Goal: Information Seeking & Learning: Learn about a topic

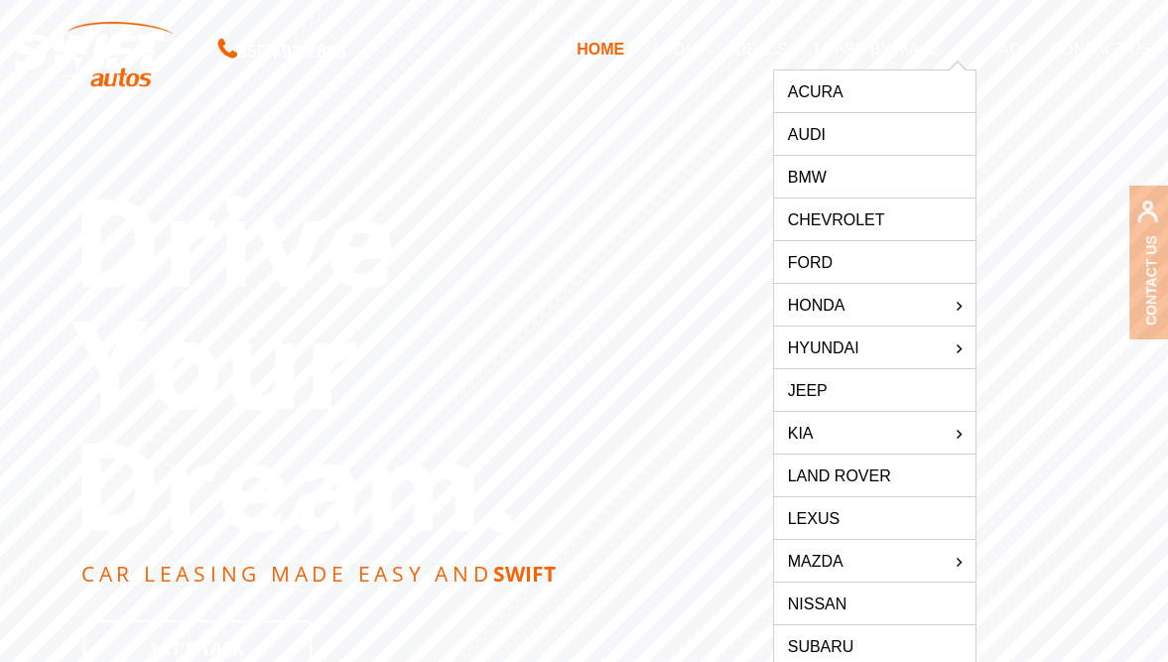
click at [832, 393] on link "Jeep" at bounding box center [874, 390] width 201 height 42
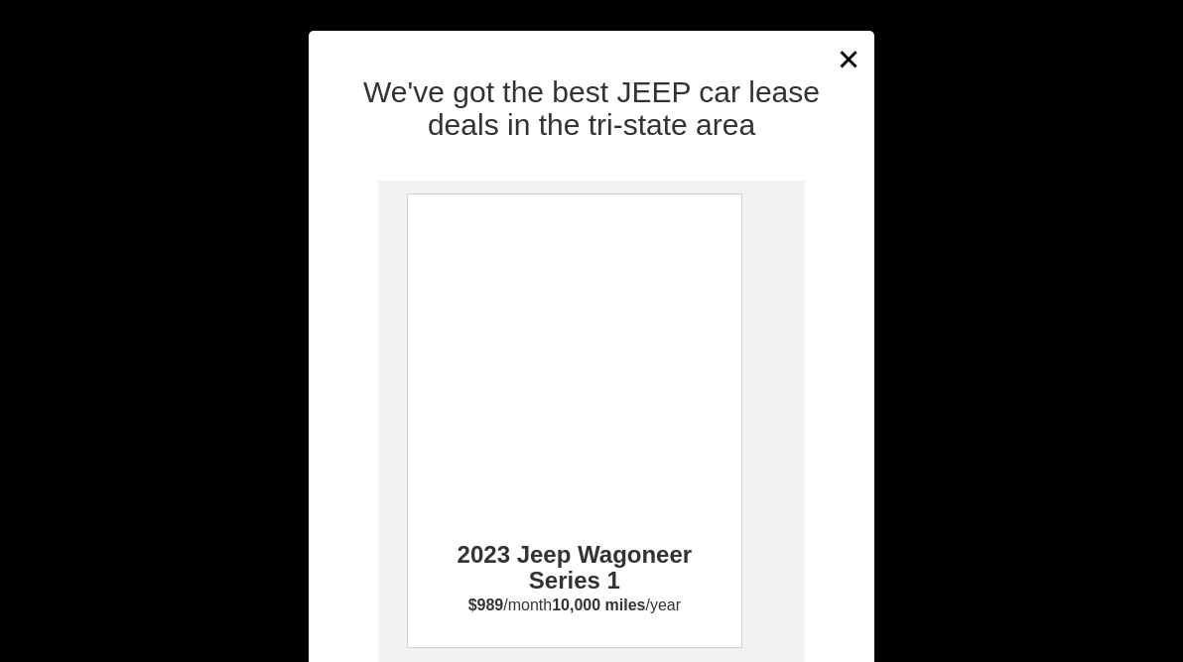
click at [837, 58] on button "×" at bounding box center [850, 59] width 30 height 49
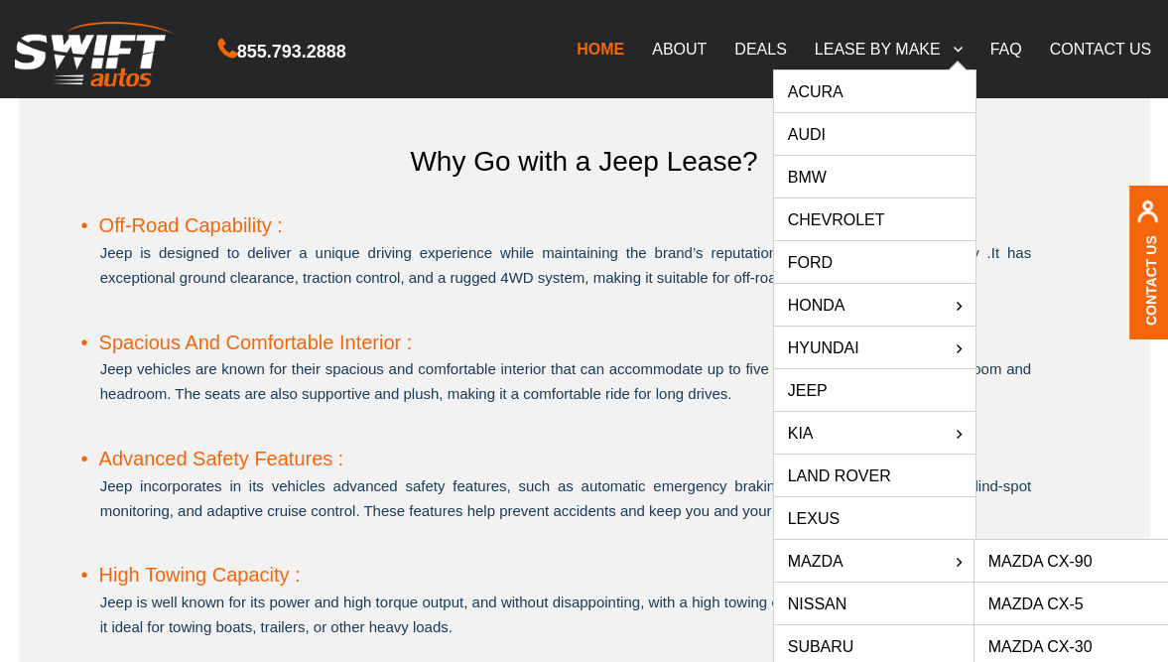
scroll to position [1114, 0]
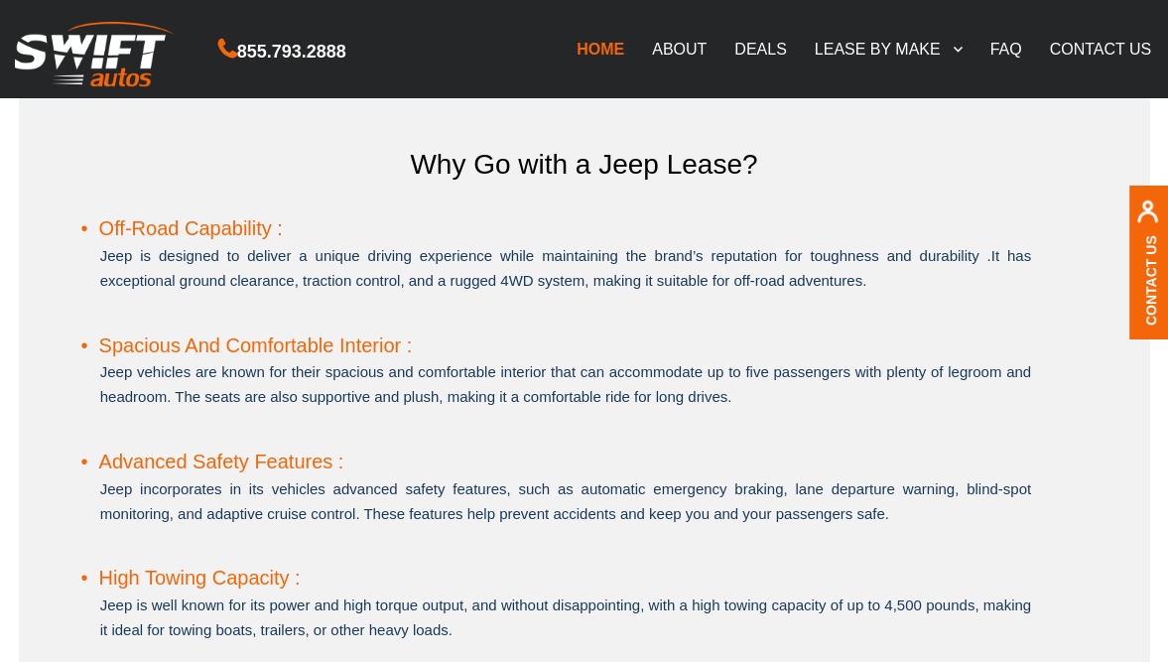
click at [544, 345] on li "Spacious And Comfortable Interior : Jeep vehicles are known for their spacious …" at bounding box center [556, 390] width 951 height 116
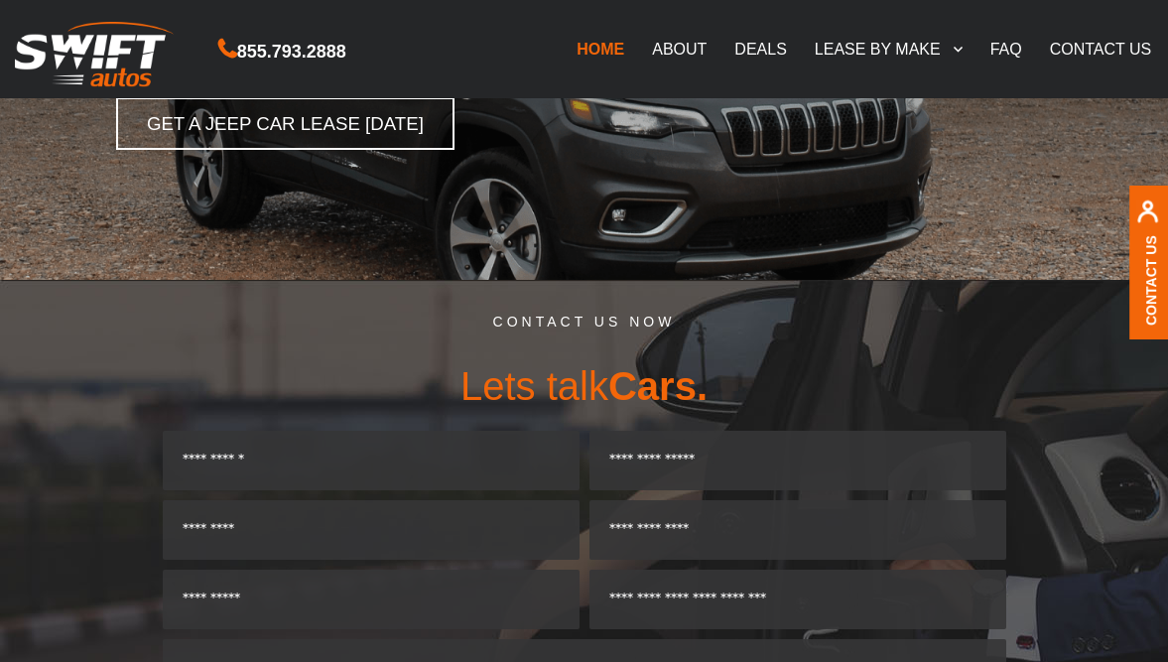
scroll to position [0, 0]
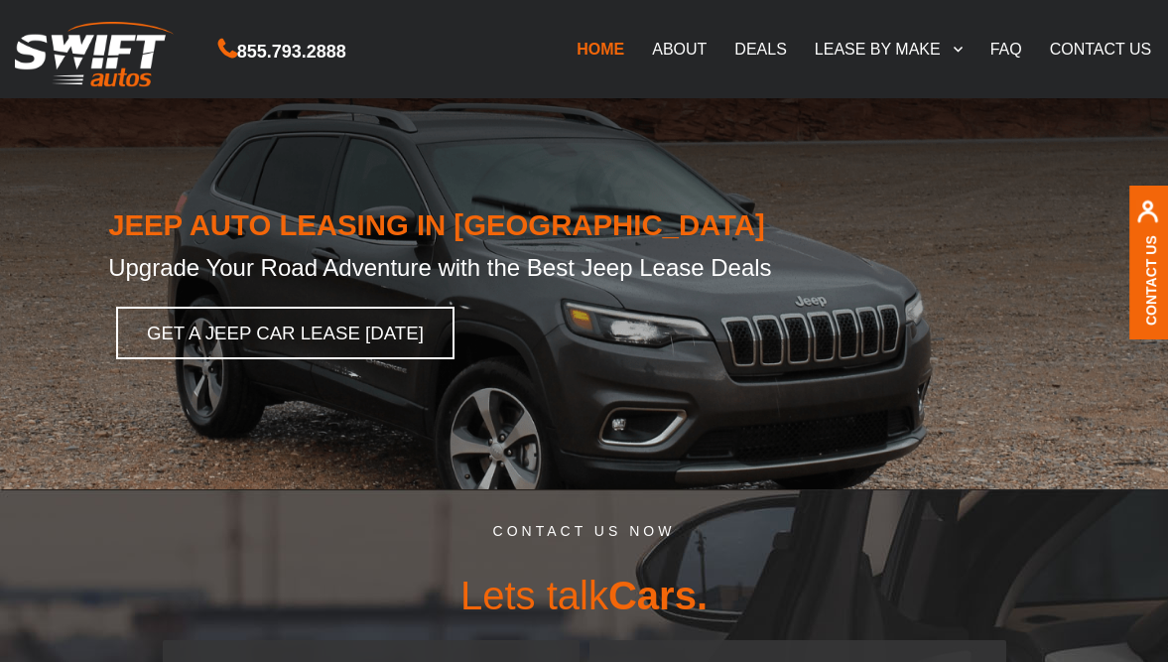
click at [604, 47] on link "HOME" at bounding box center [600, 49] width 75 height 42
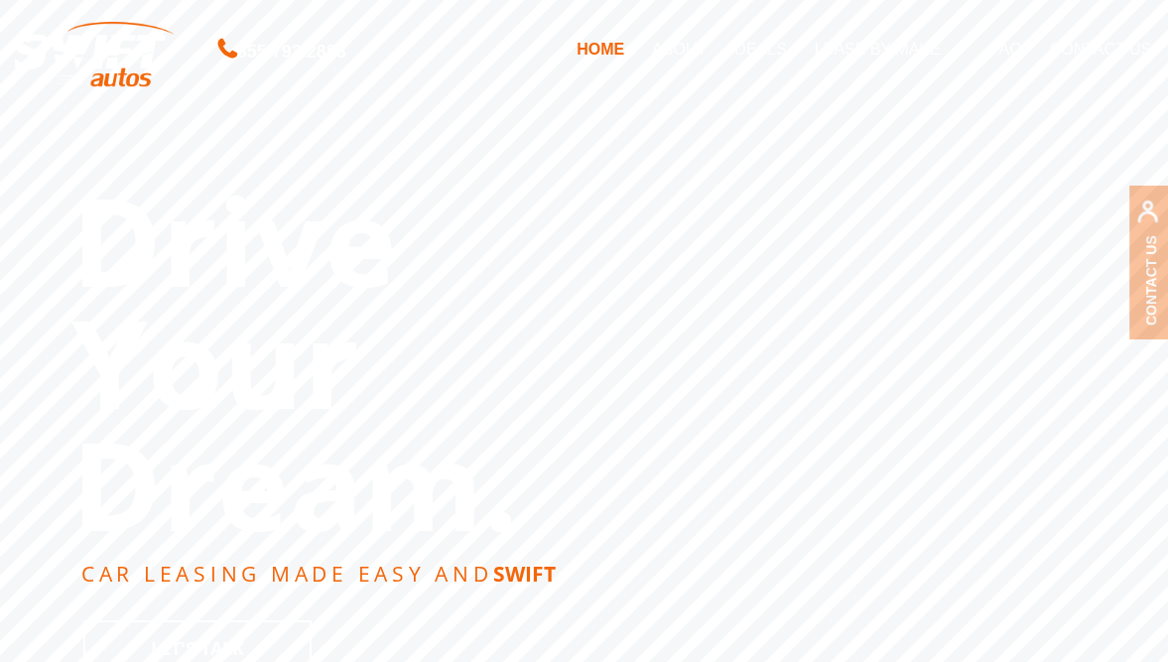
click at [774, 46] on link "DEALS" at bounding box center [760, 49] width 79 height 42
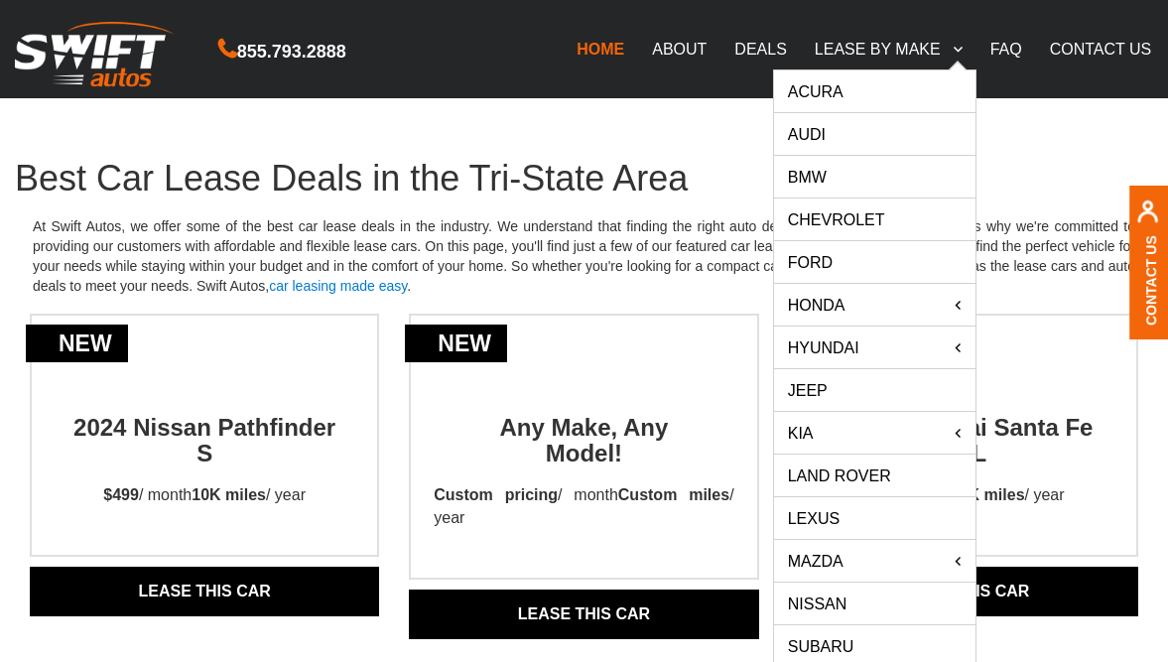
click at [820, 219] on link "Chevrolet" at bounding box center [874, 220] width 201 height 42
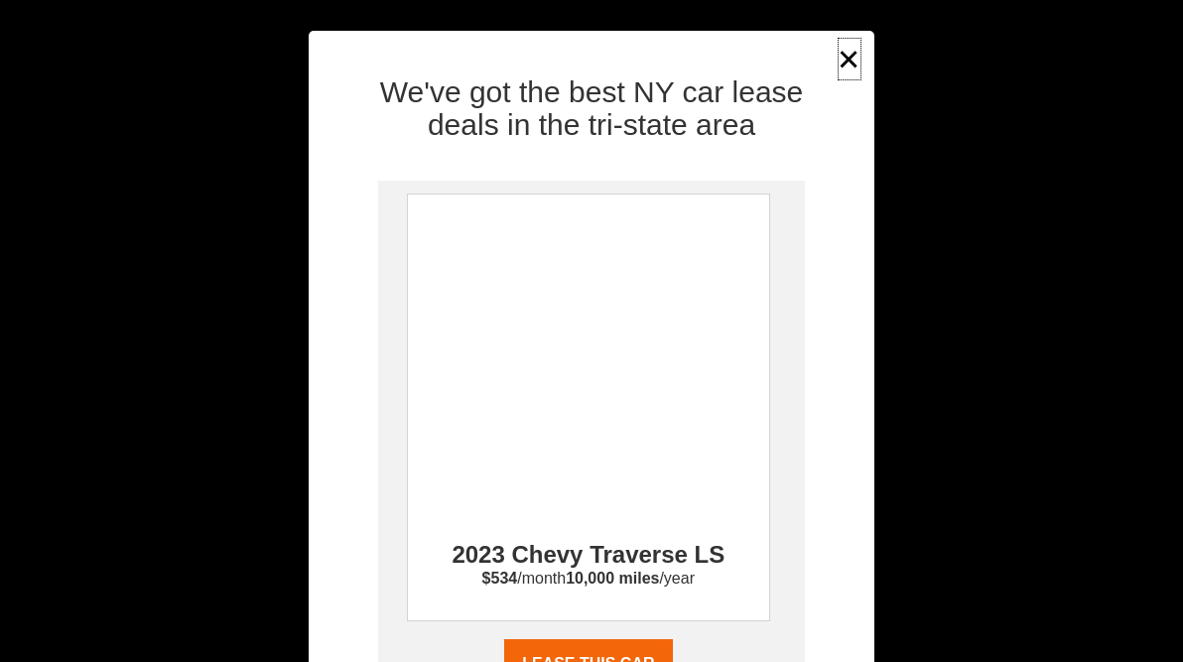
click at [836, 58] on button "×" at bounding box center [850, 59] width 30 height 49
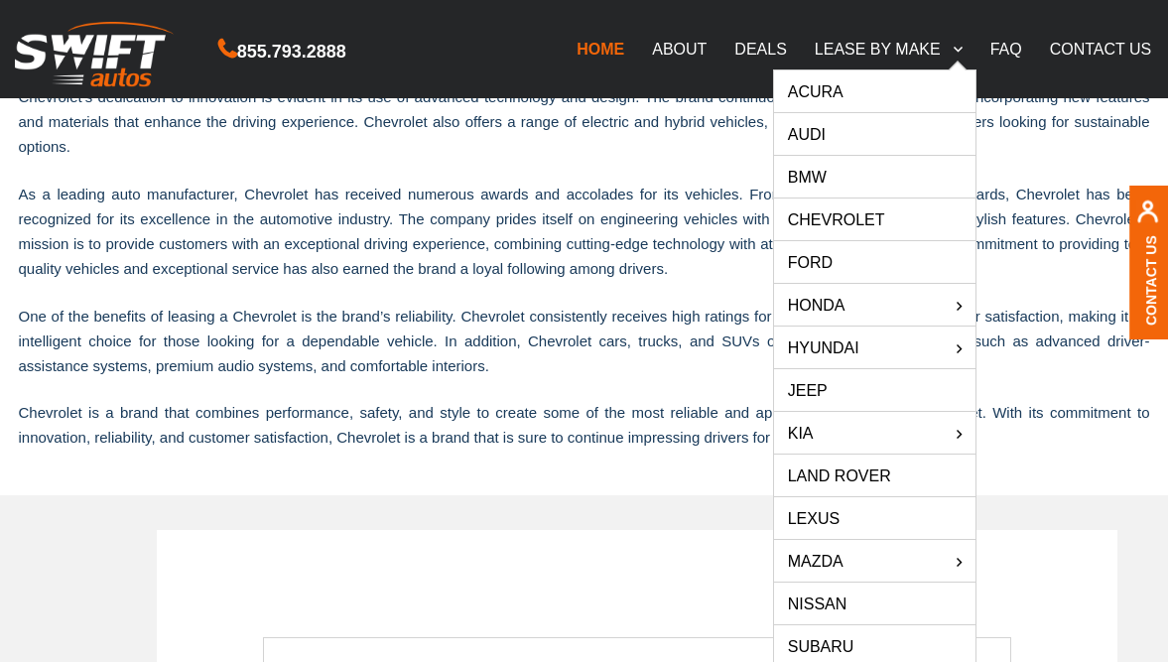
click at [876, 52] on link "LEASE BY MAKE" at bounding box center [889, 49] width 176 height 42
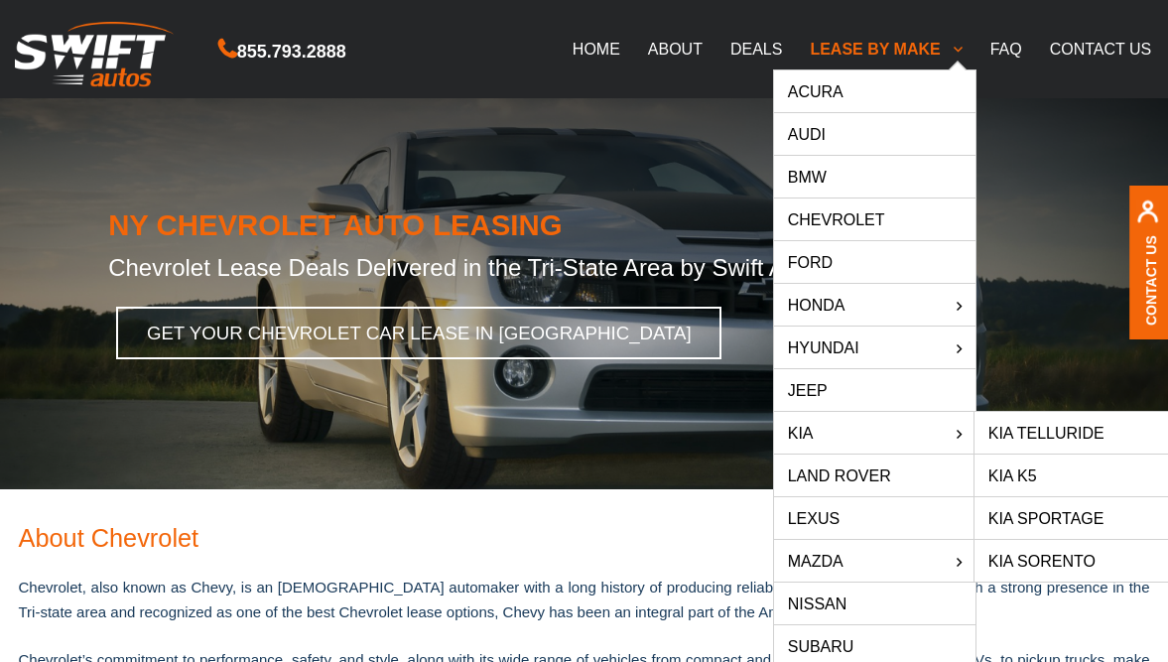
click at [880, 423] on link "KIA" at bounding box center [874, 433] width 201 height 42
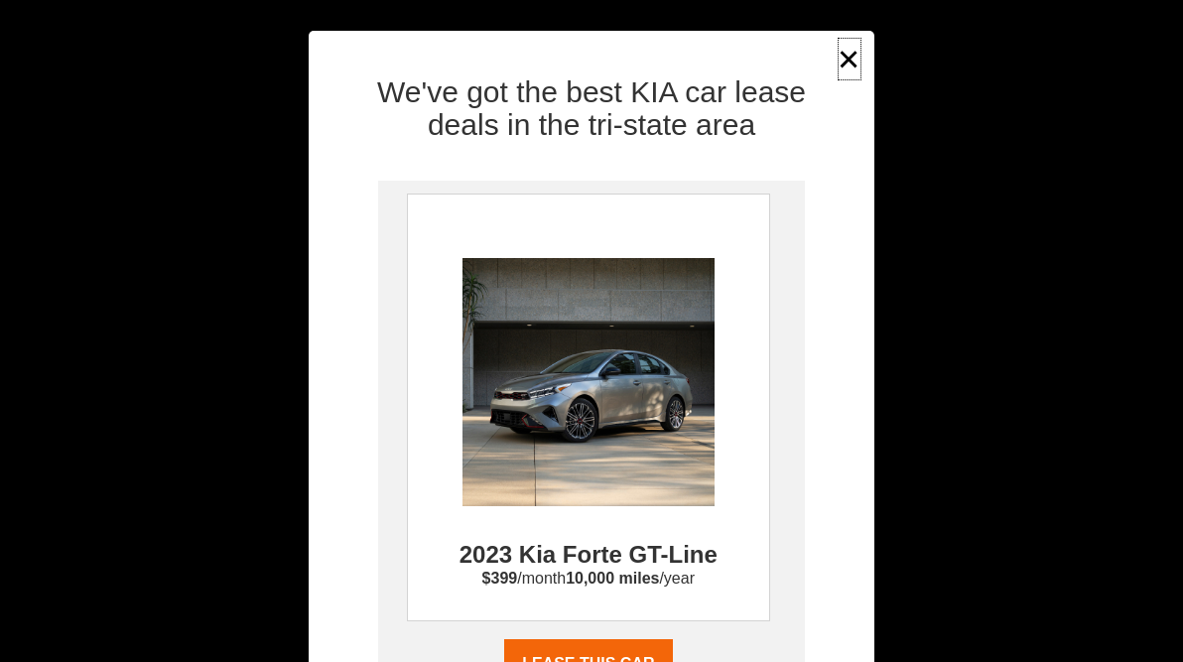
click at [835, 59] on button "×" at bounding box center [850, 59] width 30 height 49
